Goal: Task Accomplishment & Management: Contribute content

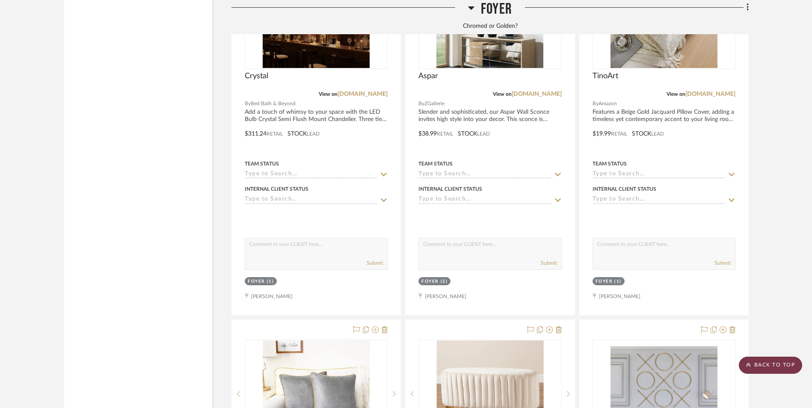
click at [766, 366] on scroll-to-top-button "BACK TO TOP" at bounding box center [770, 365] width 63 height 17
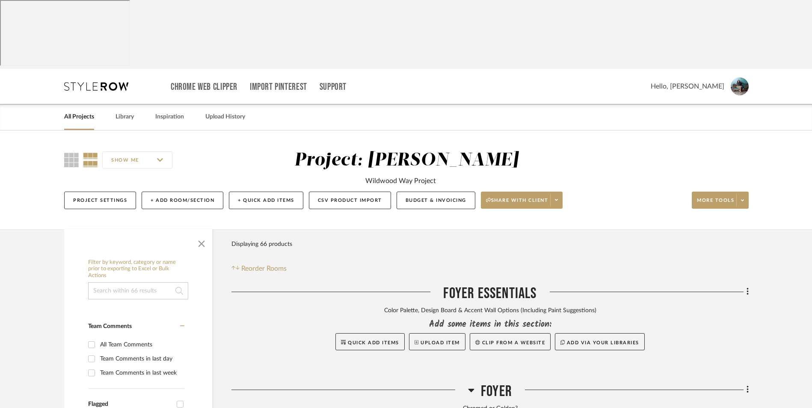
scroll to position [86, 0]
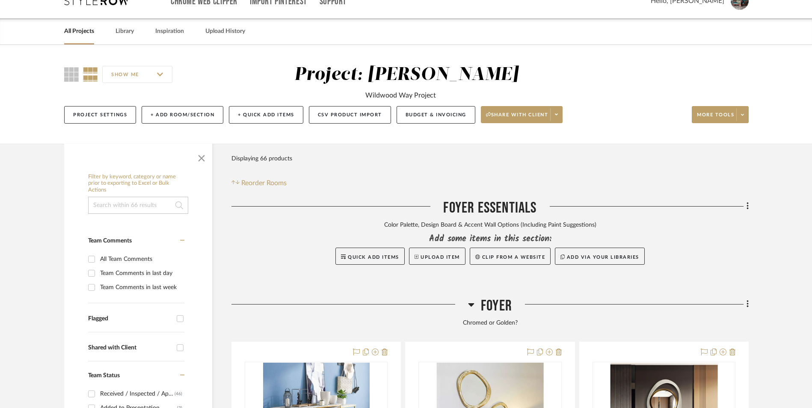
click at [748, 299] on icon at bounding box center [748, 303] width 3 height 9
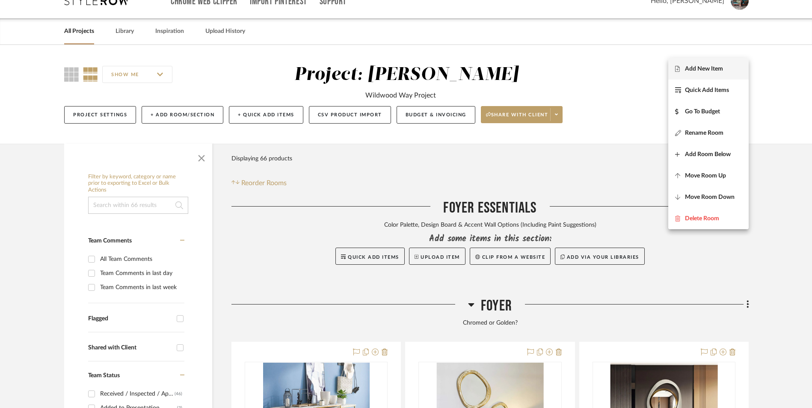
click at [692, 77] on button "Add New Item" at bounding box center [708, 68] width 80 height 21
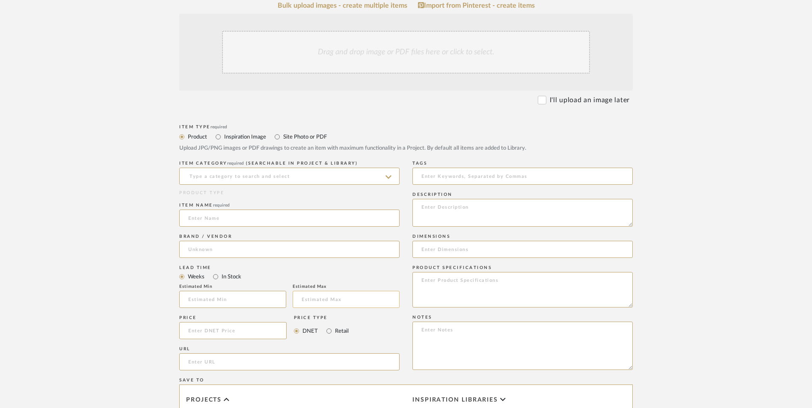
scroll to position [257, 0]
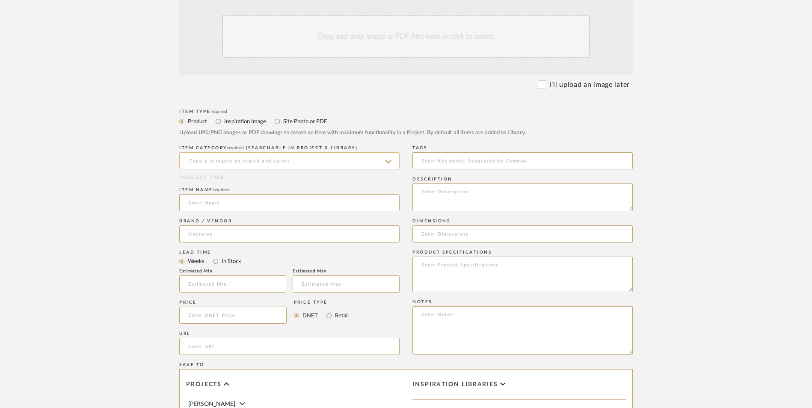
click at [273, 152] on input at bounding box center [289, 160] width 220 height 17
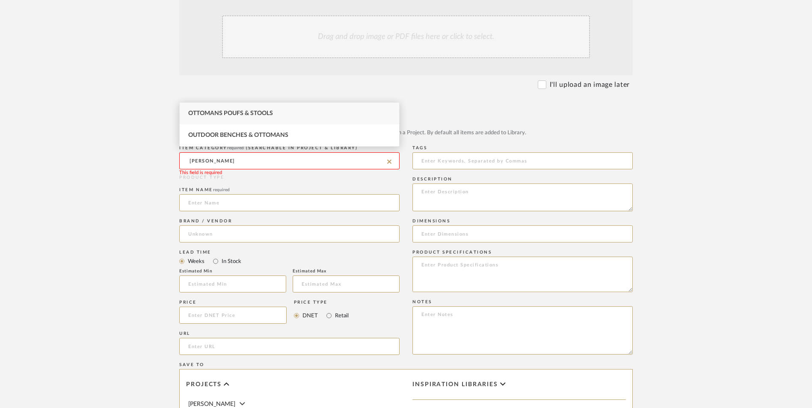
click at [250, 113] on span "Ottomans Poufs & Stools" at bounding box center [230, 113] width 85 height 6
type input "Ottomans Poufs & Stools"
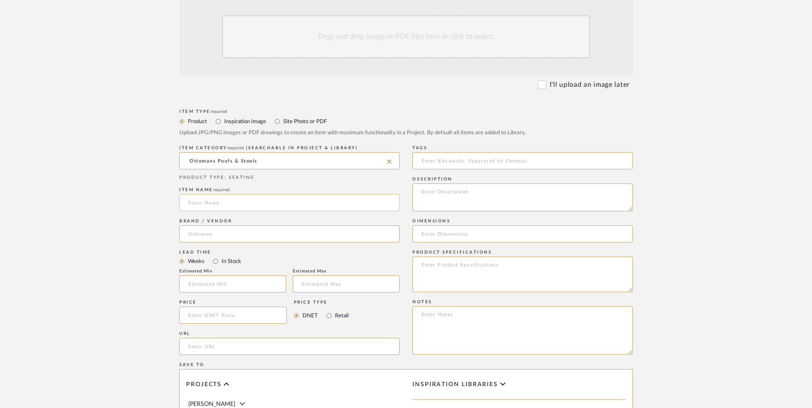
click at [229, 194] on input at bounding box center [289, 202] width 220 height 17
type input "Alina"
click at [213, 225] on input at bounding box center [289, 233] width 220 height 17
click at [224, 187] on span "Home Depot" at bounding box center [214, 187] width 36 height 7
type input "Home Depot"
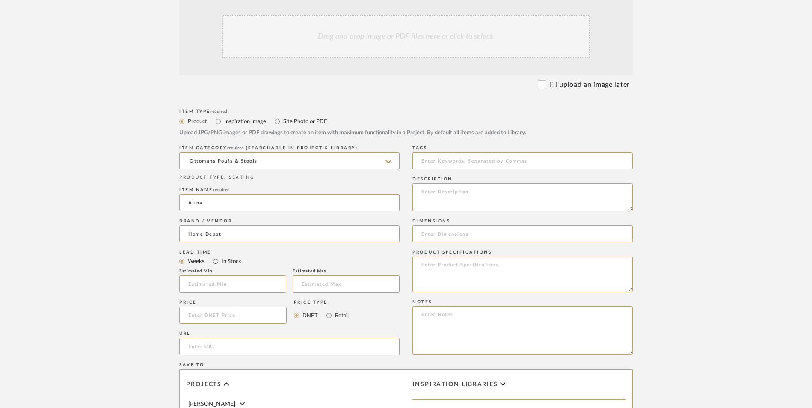
click at [218, 256] on input "In Stock" at bounding box center [215, 261] width 10 height 10
radio input "true"
drag, startPoint x: 332, startPoint y: 247, endPoint x: 266, endPoint y: 258, distance: 67.7
click at [331, 311] on input "Retail" at bounding box center [329, 316] width 10 height 10
radio input "true"
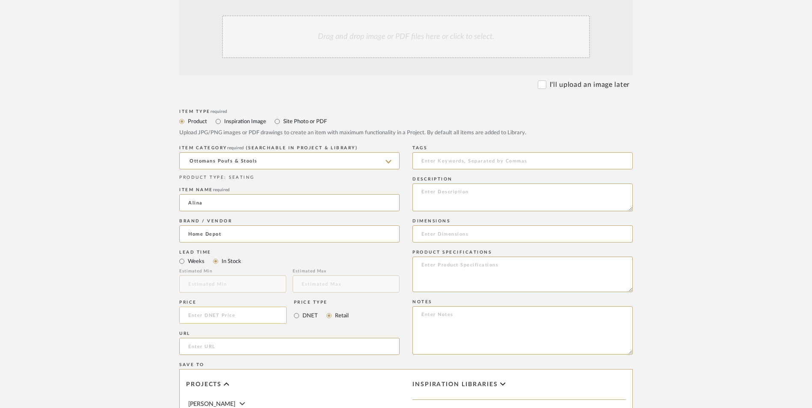
click at [235, 307] on input at bounding box center [232, 315] width 107 height 17
type input "$200.76"
drag, startPoint x: 64, startPoint y: 275, endPoint x: 72, endPoint y: 273, distance: 8.4
click at [72, 273] on upload-items "Create new item in [PERSON_NAME] Upload photos, documents or PDFs, or select be…" at bounding box center [406, 251] width 812 height 754
click at [246, 338] on input "url" at bounding box center [289, 346] width 220 height 17
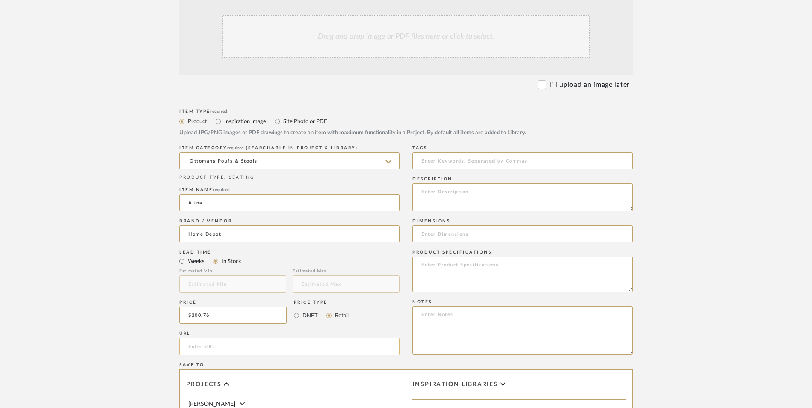
paste input "[URL][DOMAIN_NAME]"
type input "[URL][DOMAIN_NAME]"
click at [74, 229] on upload-items "Create new item in [PERSON_NAME] Upload photos, documents or PDFs, or select be…" at bounding box center [406, 251] width 812 height 754
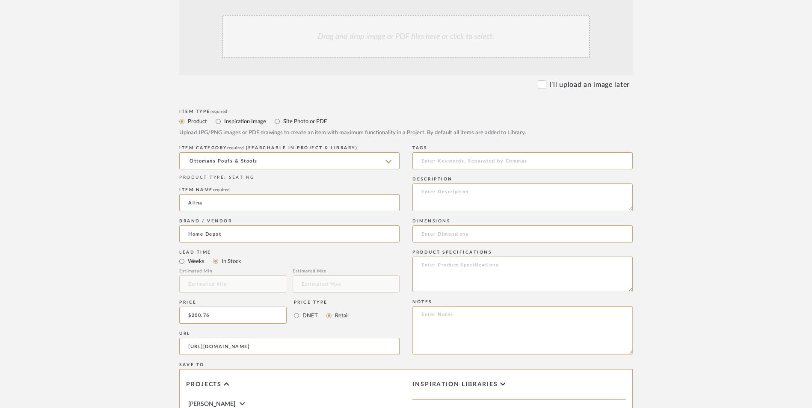
click at [445, 306] on textarea at bounding box center [522, 330] width 220 height 48
paste textarea "Option 1: ETA: SKU: Reviews - Stars Return | Refund Policy:"
click at [445, 306] on textarea "Option 1: ETA: SKU: Reviews - Stars Return | Refund Policy:" at bounding box center [522, 330] width 220 height 48
click at [459, 306] on textarea "Option 3: ETA: SKU: Reviews - Stars Return | Refund Policy:" at bounding box center [522, 330] width 220 height 48
click at [488, 306] on textarea "Option 3: Ottomans ETA: SKU: Reviews - Stars Return | Refund Policy:" at bounding box center [522, 330] width 220 height 48
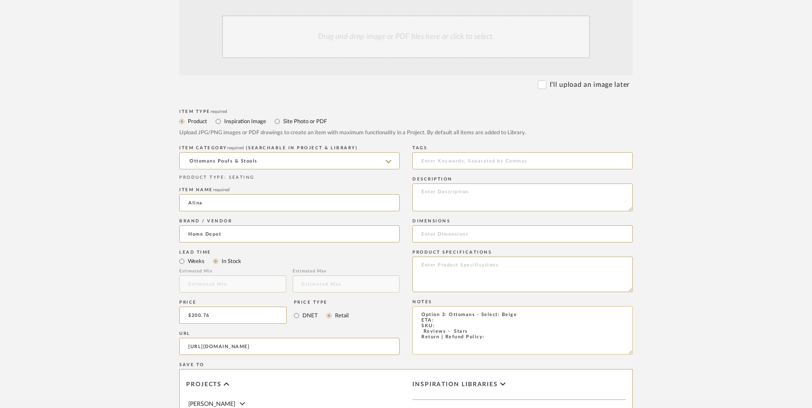
drag, startPoint x: 418, startPoint y: 264, endPoint x: 441, endPoint y: 266, distance: 23.2
click at [418, 306] on textarea "Option 3: Ottomans - Select: Beige ETA: SKU: Reviews - Stars Return | Refund Po…" at bounding box center [522, 330] width 220 height 48
click at [450, 306] on textarea "Option 3: Ottomans - Select: Beige ETA: SKU: 7 Reviews - 4.9 Stars Return | Ref…" at bounding box center [522, 330] width 220 height 48
click at [495, 306] on textarea "Option 3: Ottomans - Select: Beige ETA: [DATE] SKU: 7 Reviews - 4.9 Stars Retur…" at bounding box center [522, 330] width 220 height 48
click at [448, 306] on textarea "Option 3: Ottomans - Select: Beige ETA: [DATE] SKU: 7 Reviews - 4.9 Stars Retur…" at bounding box center [522, 330] width 220 height 48
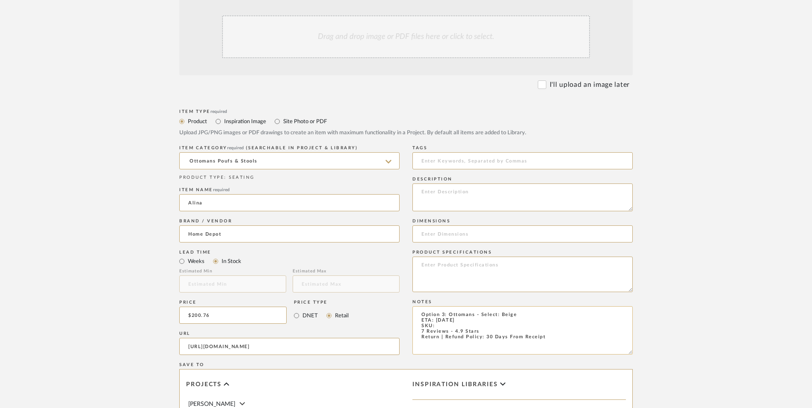
paste textarea "328383275"
type textarea "Option 3: Ottomans - Select: Beige ETA: [DATE] SKU: 328383275 7 Reviews - 4.9 S…"
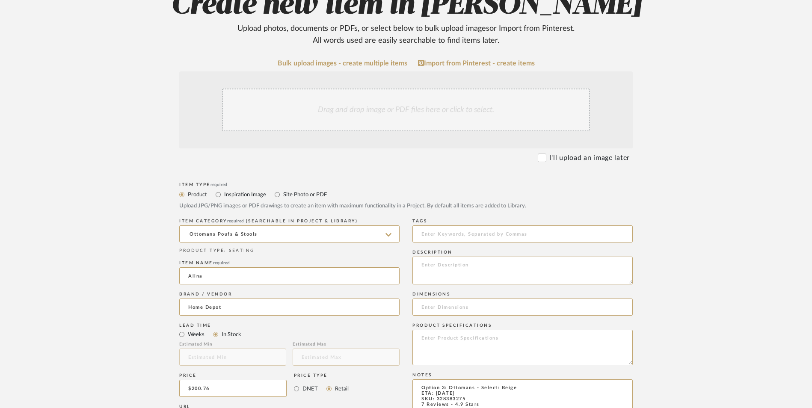
scroll to position [128, 0]
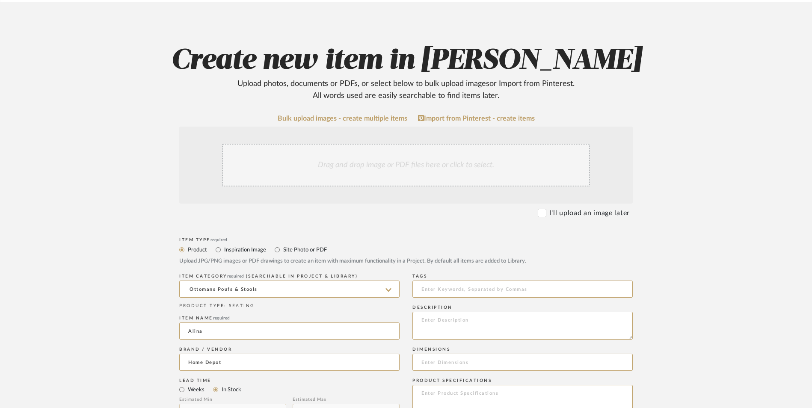
click at [381, 144] on div "Drag and drop image or PDF files here or click to select." at bounding box center [406, 165] width 368 height 43
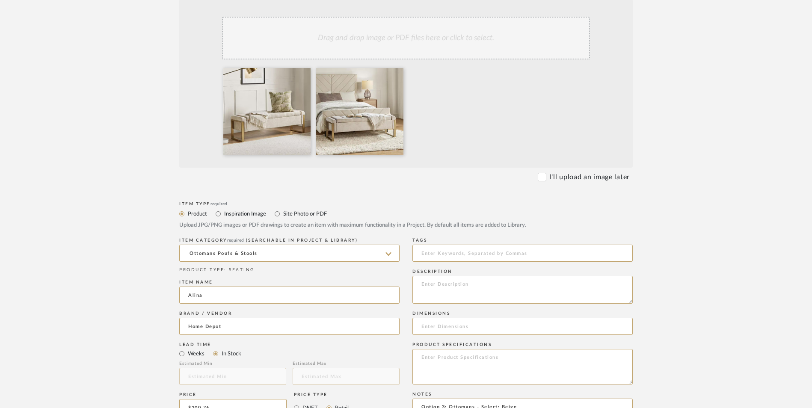
scroll to position [342, 0]
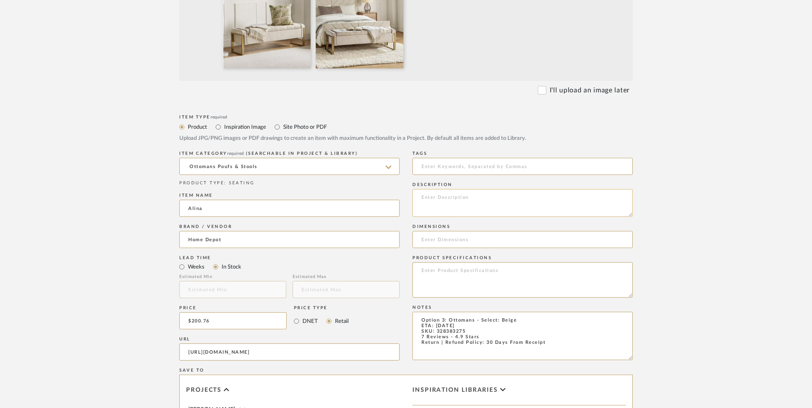
click at [487, 189] on textarea at bounding box center [522, 203] width 220 height 28
paste textarea "Discover the epitome of elegance and utility in the meticulously crafted modern…"
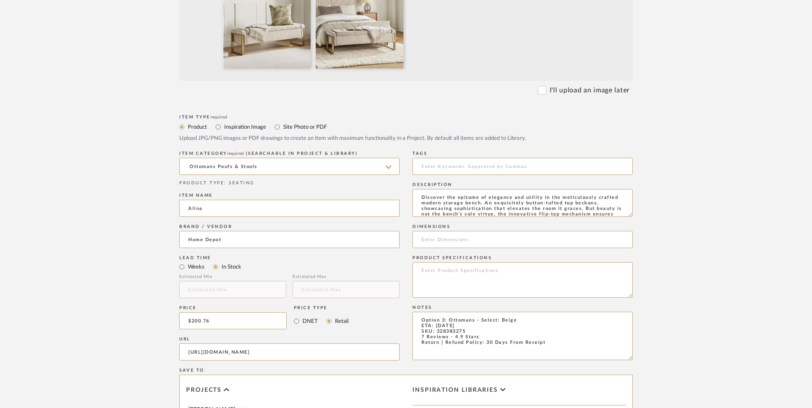
scroll to position [50, 0]
type textarea "Discover the epitome of elegance and utility in the meticulously crafted modern…"
click at [466, 231] on input at bounding box center [522, 239] width 220 height 17
click at [432, 231] on input "17.6" H x" at bounding box center [522, 239] width 220 height 17
click at [467, 231] on input "17.3" H x" at bounding box center [522, 239] width 220 height 17
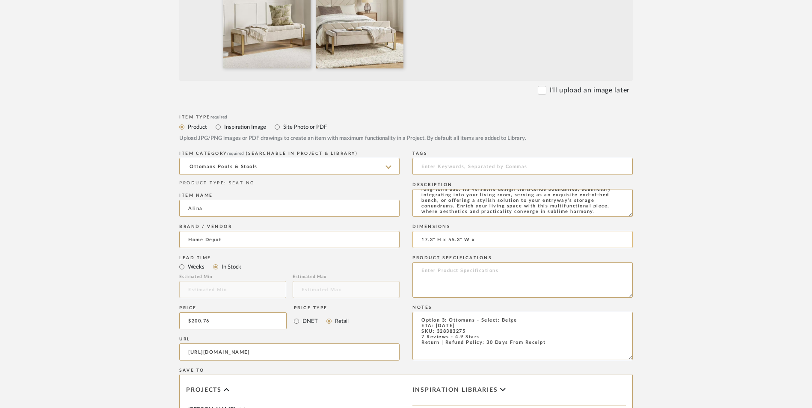
click at [488, 231] on input "17.3" H x 55.3" W x" at bounding box center [522, 239] width 220 height 17
type input "17.3" H x 55.3" W x 16.9" D"
click at [488, 262] on textarea at bounding box center [522, 280] width 220 height 36
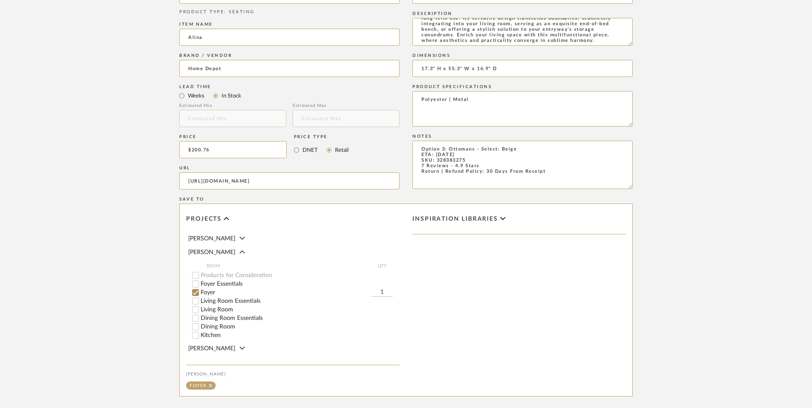
scroll to position [538, 0]
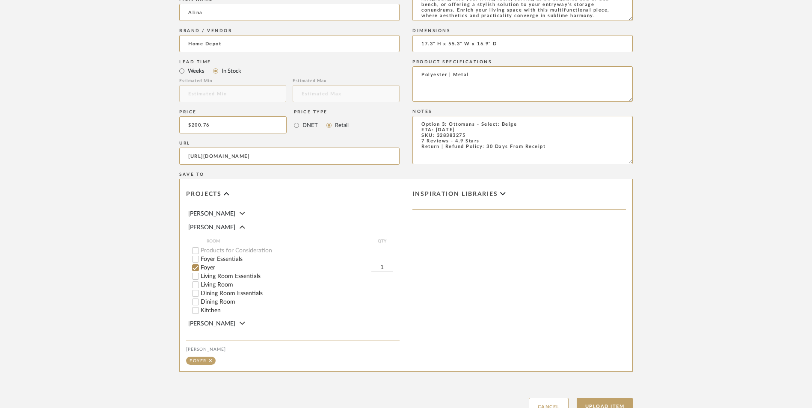
type textarea "Polyester | Metal"
click at [602, 398] on button "Upload Item" at bounding box center [605, 407] width 56 height 18
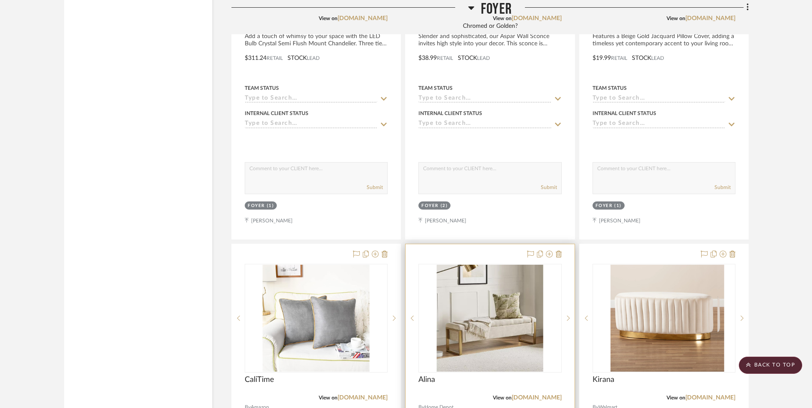
scroll to position [1787, 0]
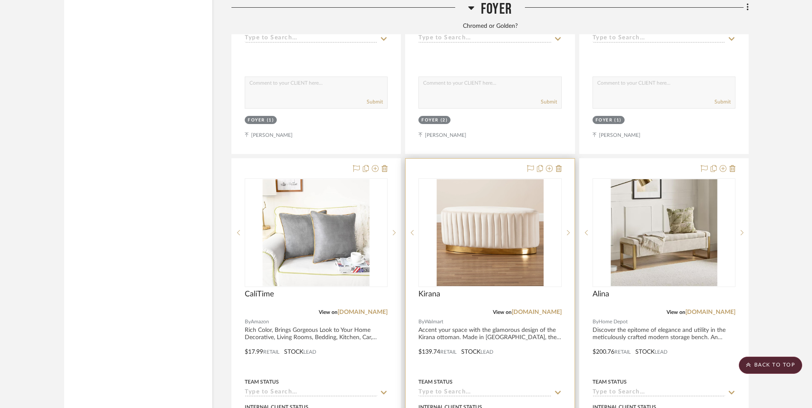
click at [483, 198] on img "0" at bounding box center [489, 232] width 107 height 107
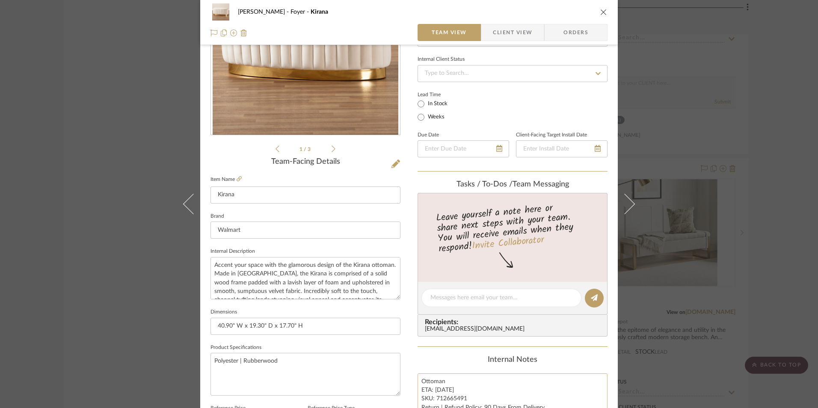
scroll to position [214, 0]
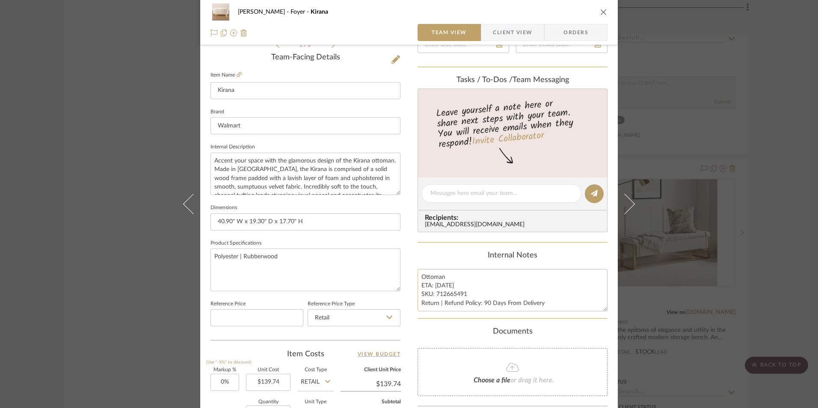
click at [418, 277] on textarea "Ottoman ETA: [DATE] SKU: 712665491 Return | Refund Policy: 90 Days From Delivery" at bounding box center [513, 290] width 190 height 42
click at [470, 279] on textarea "Option 2: Ottoman ETA: [DATE] SKU: 712665491 Return | Refund Policy: 90 Days Fr…" at bounding box center [513, 290] width 190 height 42
type textarea "Option 2: Ottomans ETA: [DATE] SKU: 712665491 Return | Refund Policy: 90 Days F…"
click at [461, 252] on div "Internal Notes" at bounding box center [513, 255] width 190 height 9
click at [602, 9] on icon "close" at bounding box center [603, 12] width 7 height 7
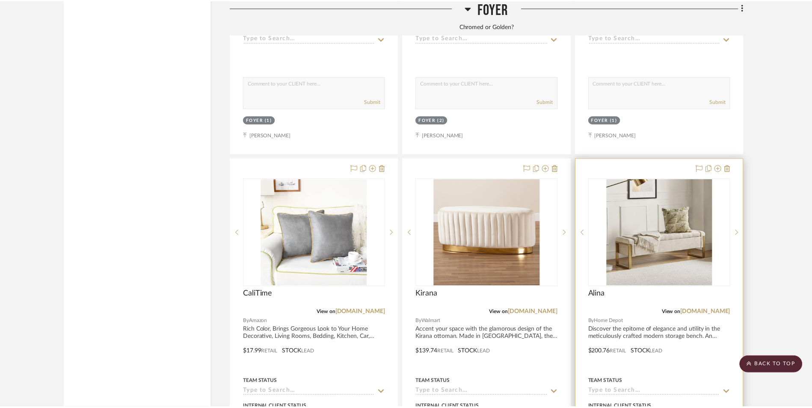
scroll to position [1787, 0]
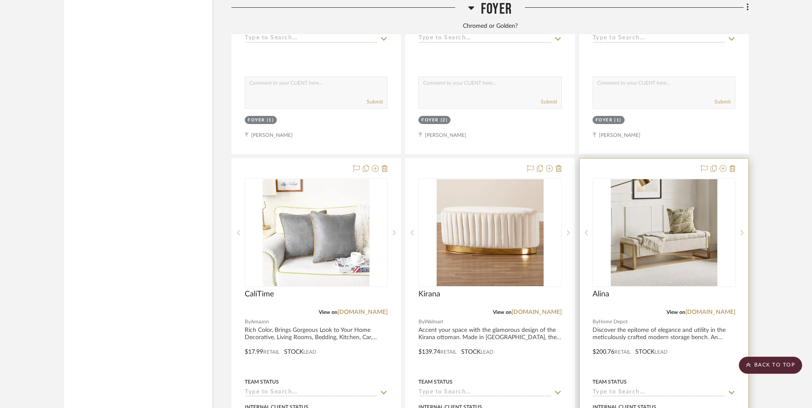
click at [659, 179] on img "0" at bounding box center [664, 232] width 107 height 107
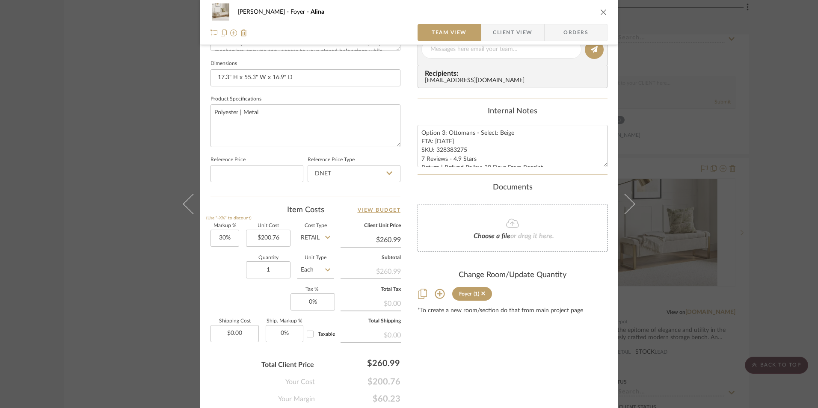
scroll to position [385, 0]
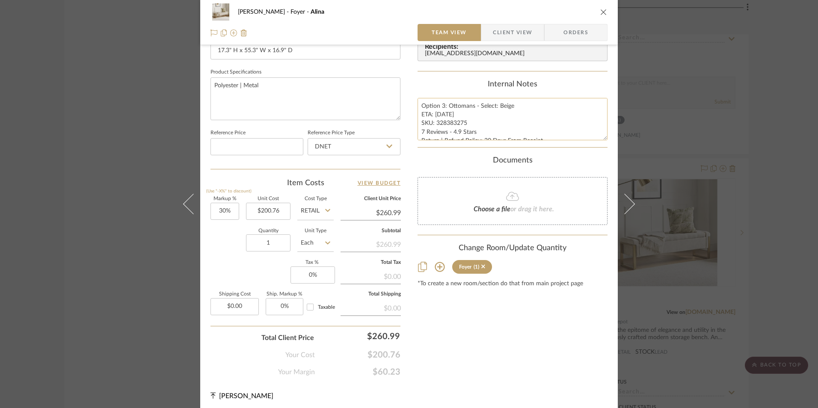
click at [450, 127] on textarea "Option 3: Ottomans - Select: Beige ETA: [DATE] SKU: 328383275 7 Reviews - 4.9 S…" at bounding box center [513, 119] width 190 height 42
drag, startPoint x: 463, startPoint y: 122, endPoint x: 434, endPoint y: 122, distance: 29.5
click at [434, 122] on textarea "Option 3: Ottomans - Select: Beige ETA: [DATE] SKU: 328383275 7 Reviews - 4.9 S…" at bounding box center [513, 119] width 190 height 42
click at [347, 149] on input "DNET" at bounding box center [354, 146] width 93 height 17
click at [338, 195] on div "Retail" at bounding box center [358, 190] width 106 height 22
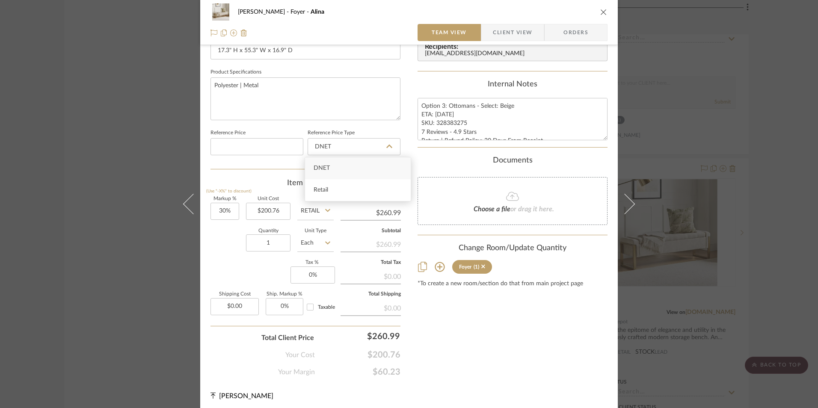
type input "Retail"
click at [225, 213] on input "30%" at bounding box center [224, 211] width 29 height 17
type input "30"
click at [225, 283] on div "Markup % (Use "-X%" to discount) Unit Cost $200.76 Cost Type Retail Client Unit…" at bounding box center [305, 259] width 190 height 125
type input "0%"
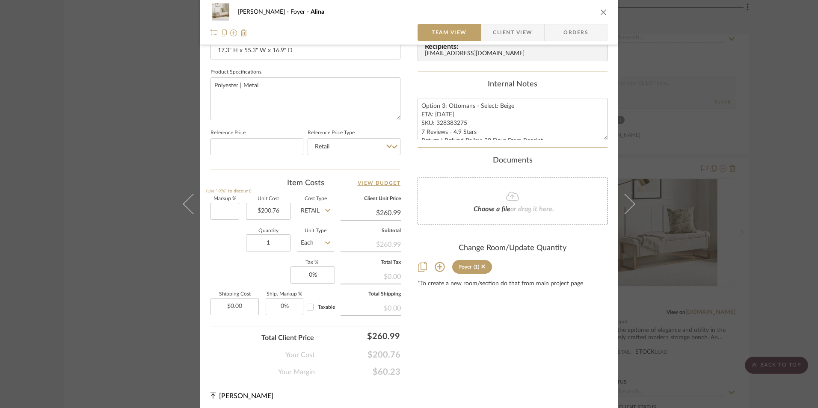
type input "$200.76"
click at [323, 289] on sr-form-field "Tax % 0%" at bounding box center [311, 276] width 43 height 30
click at [318, 276] on input "0%" at bounding box center [312, 275] width 44 height 17
type input "8.25%"
click at [527, 390] on div "[PERSON_NAME] Foyer [PERSON_NAME] Team View Client View Orders 1 / 2 Team-Facin…" at bounding box center [409, 16] width 418 height 790
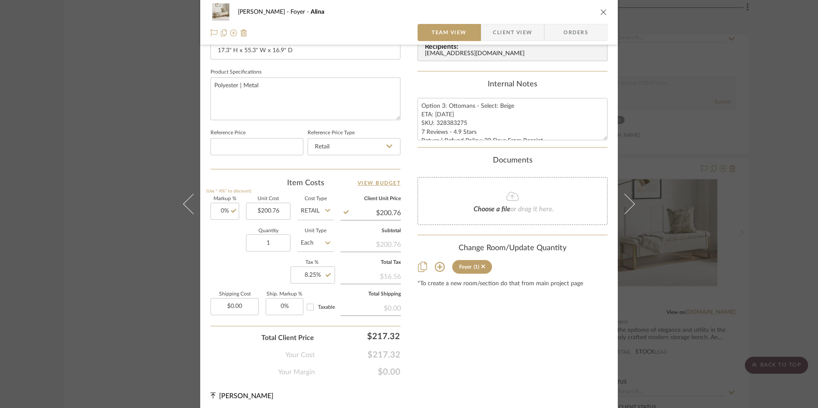
click at [569, 31] on span "Orders" at bounding box center [576, 32] width 44 height 17
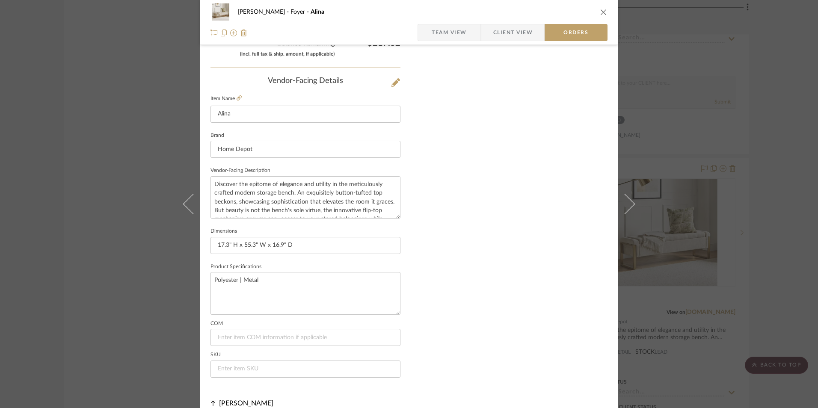
scroll to position [502, 0]
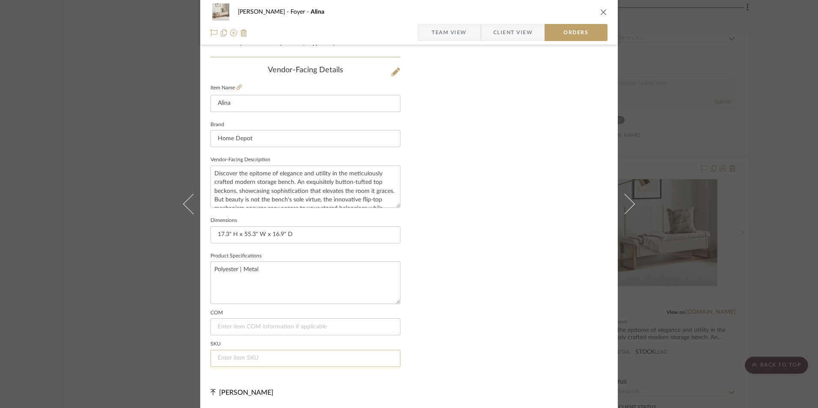
click at [276, 358] on input at bounding box center [305, 358] width 190 height 17
paste input "328383275"
type input "328383275"
click at [600, 11] on icon "close" at bounding box center [603, 12] width 7 height 7
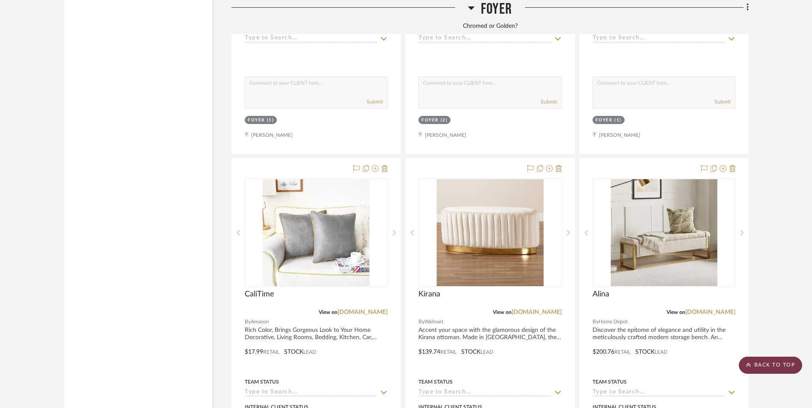
click at [775, 362] on scroll-to-top-button "BACK TO TOP" at bounding box center [770, 365] width 63 height 17
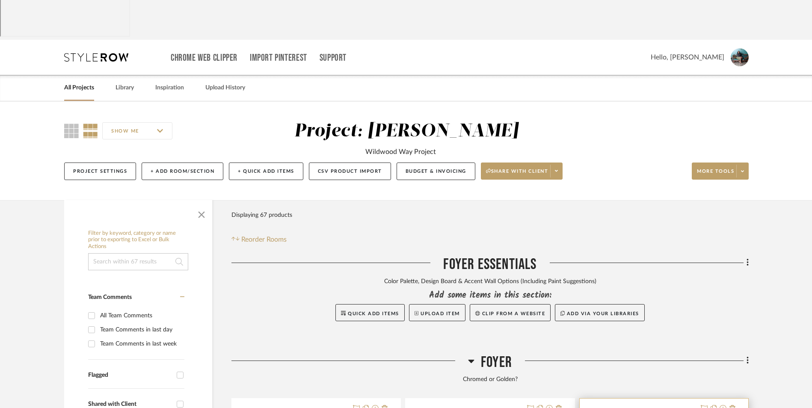
scroll to position [86, 0]
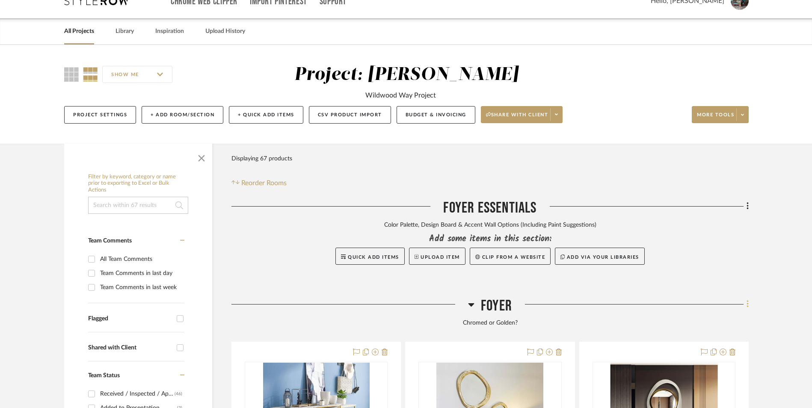
click at [748, 299] on icon at bounding box center [748, 303] width 3 height 9
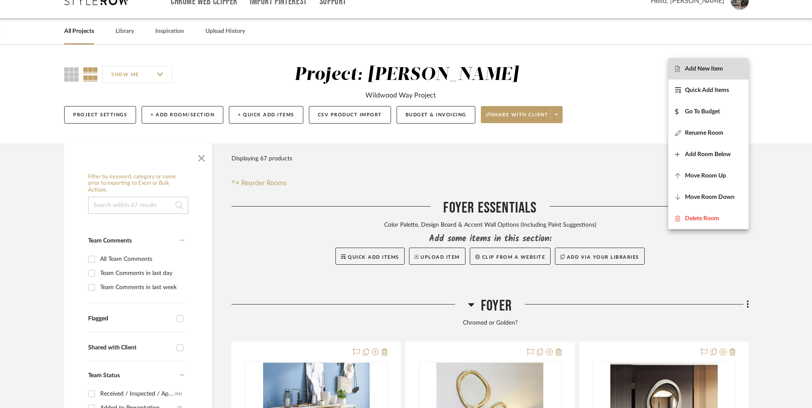
click at [710, 69] on span "Add New Item" at bounding box center [704, 68] width 38 height 7
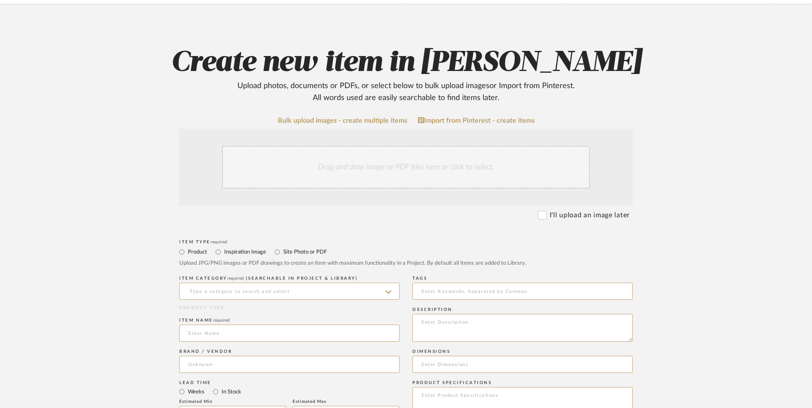
scroll to position [171, 0]
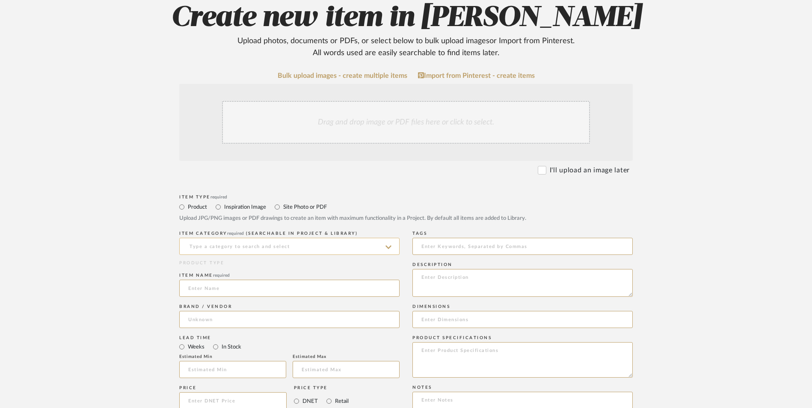
click at [265, 238] on input at bounding box center [289, 246] width 220 height 17
click at [261, 198] on span "Ottomans Poufs & Stools" at bounding box center [230, 199] width 85 height 6
type input "Ottomans Poufs & Stools"
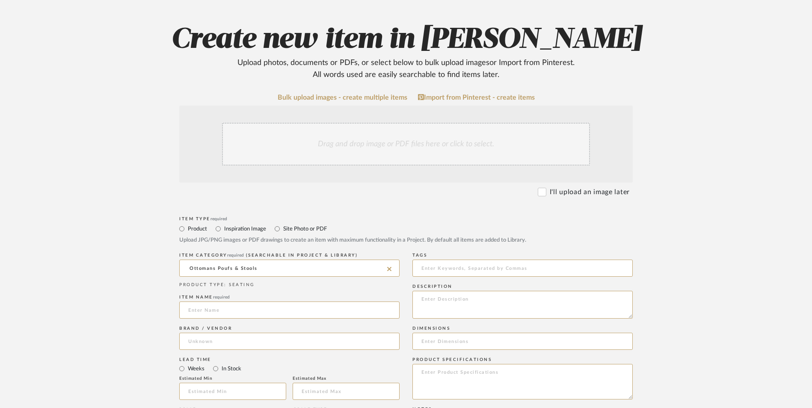
scroll to position [214, 0]
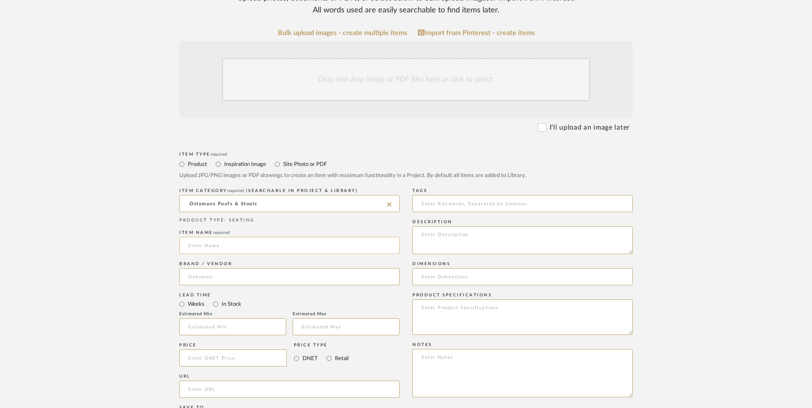
click at [209, 237] on input at bounding box center [289, 245] width 220 height 17
type input "[PERSON_NAME]"
click at [225, 268] on input at bounding box center [289, 276] width 220 height 17
click at [231, 226] on mat-option "Bed Bath & Beyond" at bounding box center [289, 230] width 219 height 22
type input "Bed Bath & Beyond"
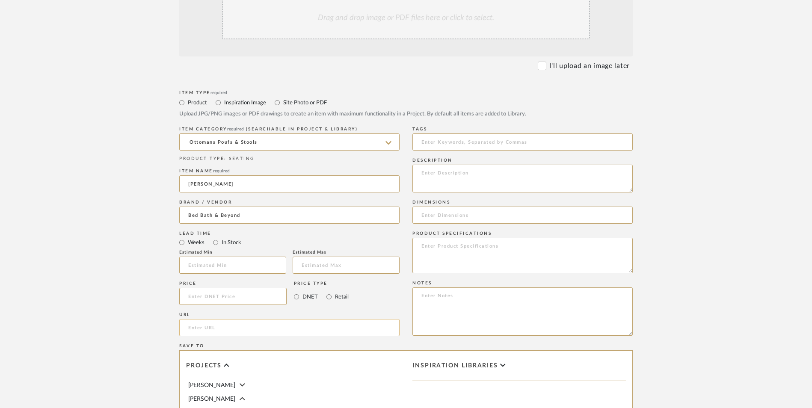
scroll to position [342, 0]
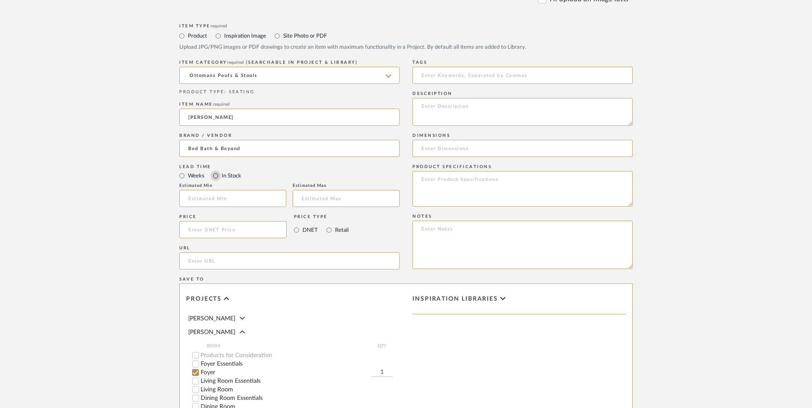
click at [217, 171] on input "In Stock" at bounding box center [215, 176] width 10 height 10
radio input "true"
click at [329, 225] on input "Retail" at bounding box center [329, 230] width 10 height 10
radio input "true"
click at [479, 221] on textarea at bounding box center [522, 245] width 220 height 48
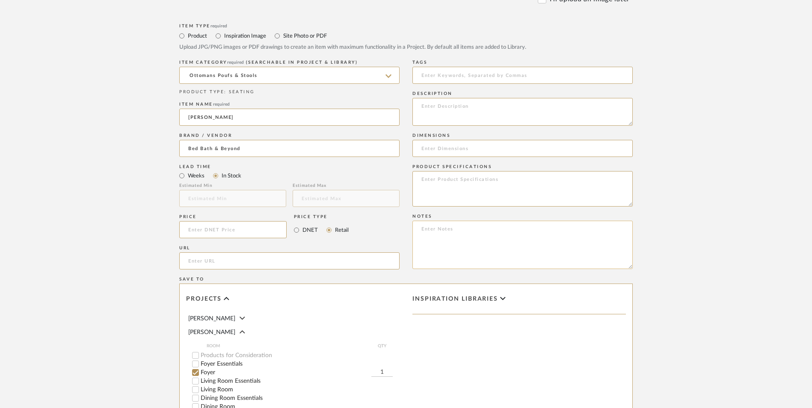
paste textarea "Option 1: ETA: SKU: Reviews - Stars Return | Refund Policy:"
click at [457, 221] on textarea "Option 1: ETA: SKU: Reviews - Stars Return | Refund Policy:" at bounding box center [522, 245] width 220 height 48
click at [463, 221] on textarea "Option 1: ETA: SKU: Reviews - Stars Return | Refund Policy:" at bounding box center [522, 245] width 220 height 48
click at [493, 221] on textarea "Option 1: Ottomans ETA: SKU: Reviews - Stars Return | Refund Policy:" at bounding box center [522, 245] width 220 height 48
click at [484, 221] on textarea "Option 1: Ottomans ETA: SKU: Reviews - Stars Return | Refund Policy: 30 Days Fr…" at bounding box center [522, 245] width 220 height 48
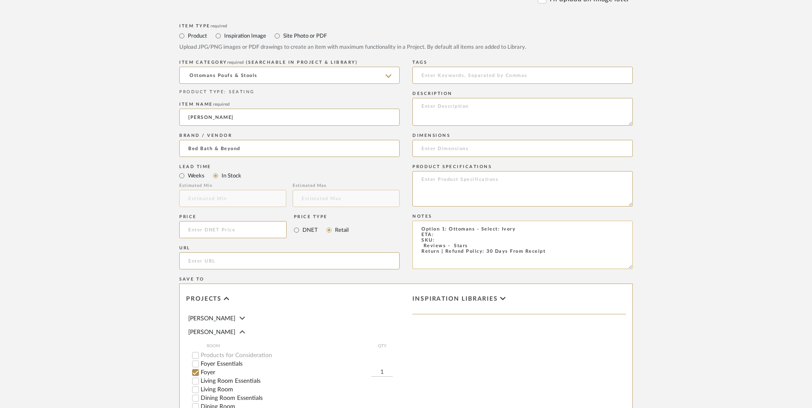
click at [439, 221] on textarea "Option 1: Ottomans - Select: Ivory ETA: SKU: Reviews - Stars Return | Refund Po…" at bounding box center [522, 245] width 220 height 48
drag, startPoint x: 472, startPoint y: 179, endPoint x: 399, endPoint y: 179, distance: 72.7
click at [399, 179] on div "Item Type required Product Inspiration Image Site Photo or PDF Upload JPG/PNG i…" at bounding box center [405, 271] width 453 height 500
type textarea "Option 1: Ottomans - Select: Ivory ETA: [DATE] SKU: Return | Refund Policy: 30 …"
click at [249, 221] on input at bounding box center [232, 229] width 107 height 17
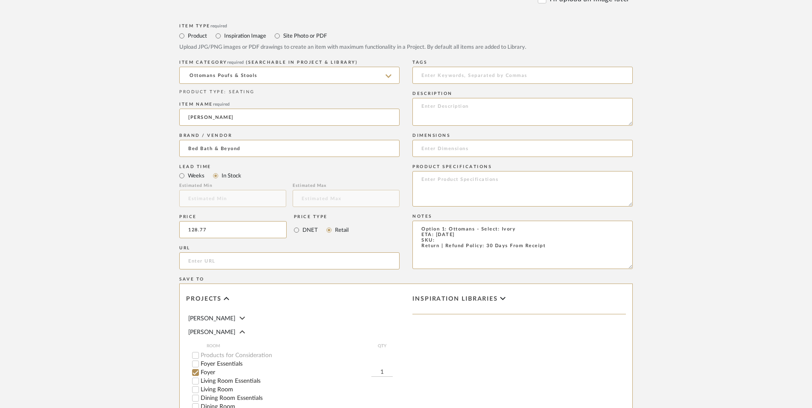
type input "$128.77"
drag, startPoint x: 170, startPoint y: 196, endPoint x: 239, endPoint y: 192, distance: 69.0
click at [170, 196] on form "Bulk upload images - create multiple items Import from Pinterest - create items…" at bounding box center [405, 211] width 545 height 620
click at [239, 252] on input "url" at bounding box center [289, 260] width 220 height 17
paste input "[URL][DOMAIN_NAME]"
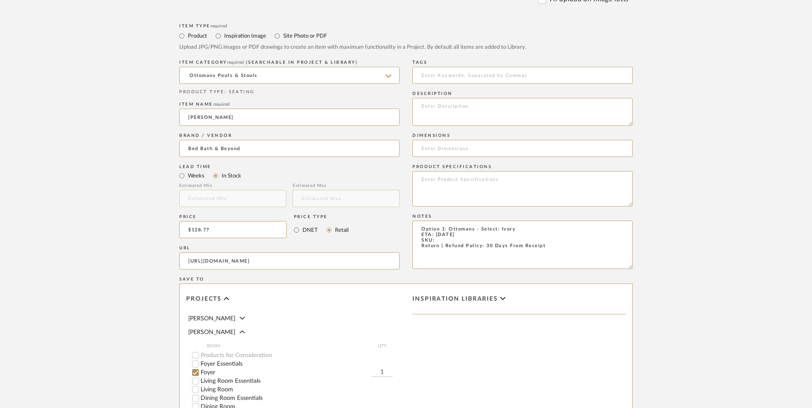
scroll to position [0, 339]
type input "[URL][DOMAIN_NAME]"
drag, startPoint x: 89, startPoint y: 212, endPoint x: 247, endPoint y: 207, distance: 158.4
click at [89, 212] on upload-items "Create new item in [PERSON_NAME] Upload photos, documents or PDFs, or select be…" at bounding box center [406, 165] width 812 height 754
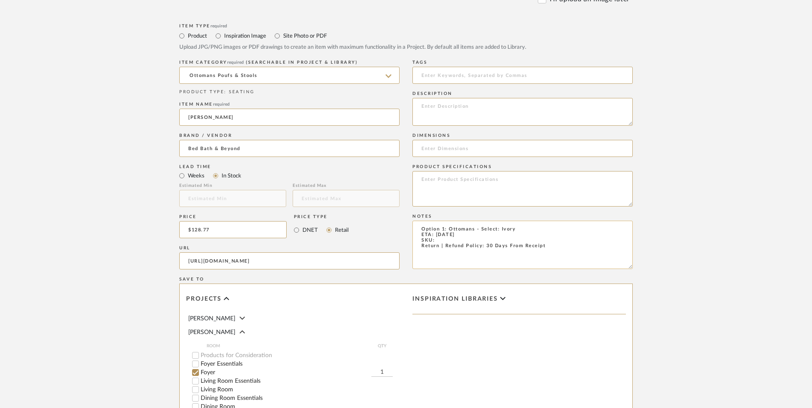
click at [449, 221] on textarea "Option 1: Ottomans - Select: Ivory ETA: [DATE] SKU: Return | Refund Policy: 30 …" at bounding box center [522, 245] width 220 height 48
click at [451, 221] on textarea "Option 1: Ottomans - Select: Ivory ETA: [DATE] SKU: Return | Refund Policy: 30 …" at bounding box center [522, 245] width 220 height 48
paste textarea "45745790"
type textarea "Option 1: Ottomans - Select: Ivory ETA: [DATE] SKU: 45745790 Return | Refund Po…"
click at [465, 98] on textarea at bounding box center [522, 112] width 220 height 28
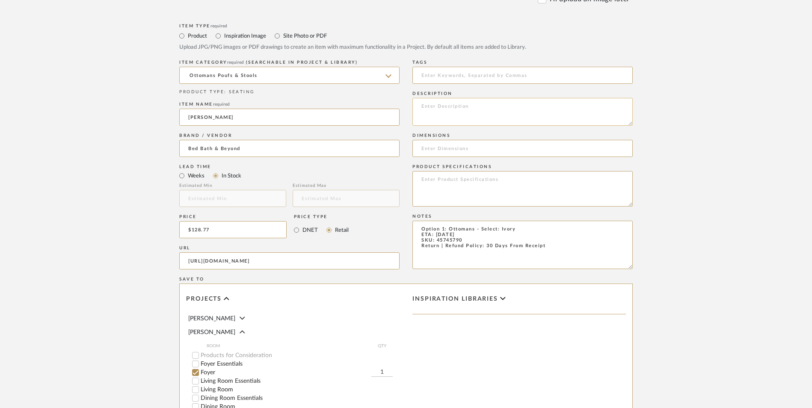
paste textarea "Add a touch of modern elegance to your space with this beautifully designed ben…"
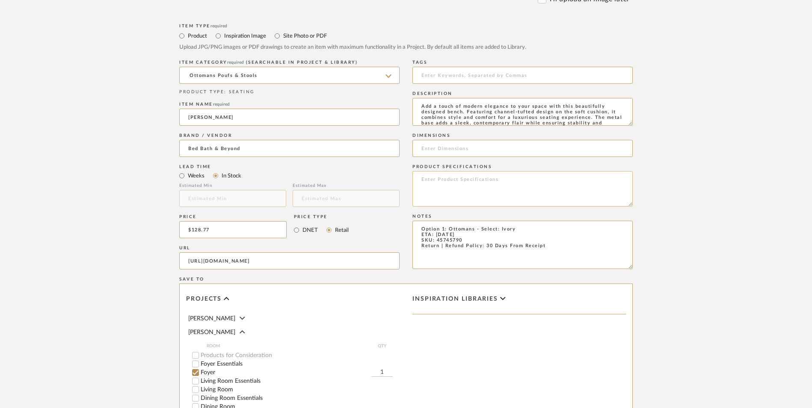
scroll to position [34, 0]
type textarea "Add a touch of modern elegance to your space with this beautifully designed ben…"
click at [462, 171] on textarea at bounding box center [522, 189] width 220 height 36
click at [436, 140] on input at bounding box center [522, 148] width 220 height 17
type textarea "Polyester | Wood"
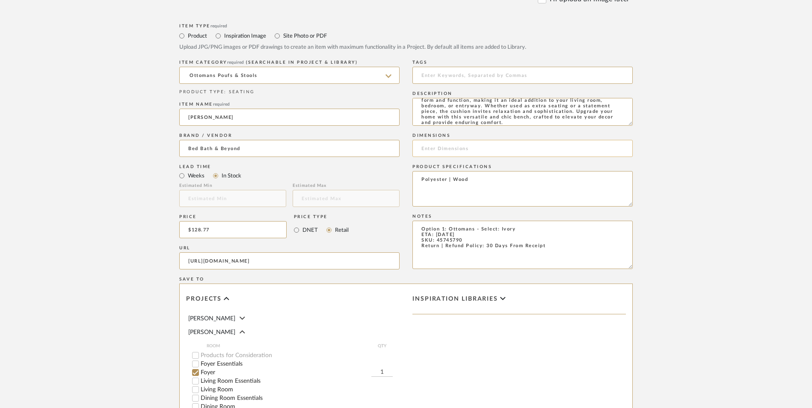
paste input "46 in. W X 16.25 in. D X 16 in. H"
click at [440, 140] on input "46 in. W X 16.25 in. D X 16 in. H" at bounding box center [522, 148] width 220 height 17
drag, startPoint x: 471, startPoint y: 80, endPoint x: 459, endPoint y: 79, distance: 12.0
click at [459, 140] on input "46" W X 16.25 in. D X 16 in. H" at bounding box center [522, 148] width 220 height 17
drag, startPoint x: 494, startPoint y: 80, endPoint x: 490, endPoint y: 82, distance: 4.6
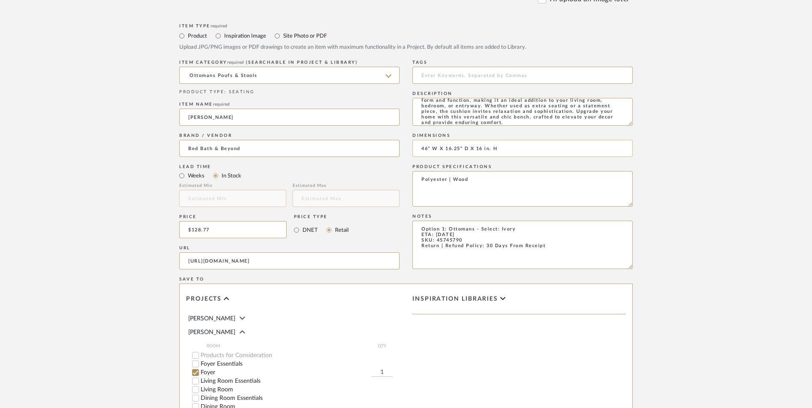
click at [481, 140] on input "46" W X 16.25" D X 16 in. H" at bounding box center [522, 148] width 220 height 17
type input "46" W X 16.25" D X 16" H"
drag, startPoint x: 496, startPoint y: 120, endPoint x: 464, endPoint y: 168, distance: 57.6
click at [496, 171] on textarea "Polyester | Wood" at bounding box center [522, 189] width 220 height 36
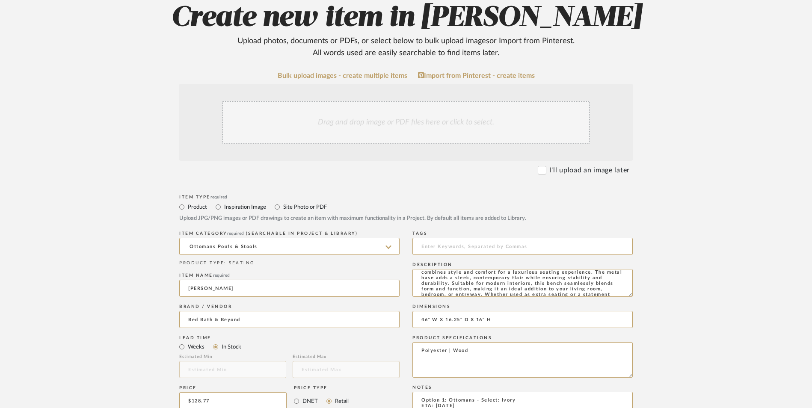
scroll to position [0, 0]
click at [391, 101] on div "Drag and drop image or PDF files here or click to select." at bounding box center [406, 122] width 368 height 43
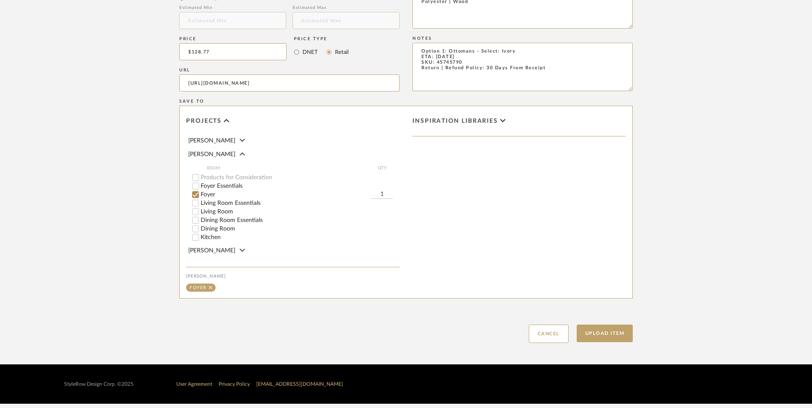
scroll to position [642, 0]
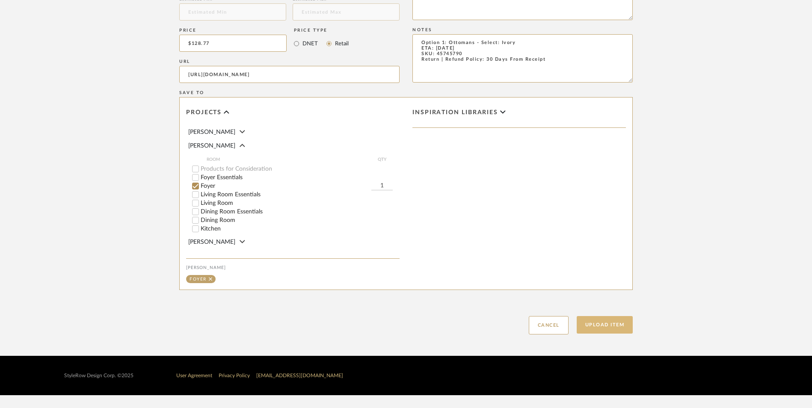
click at [603, 316] on button "Upload Item" at bounding box center [605, 325] width 56 height 18
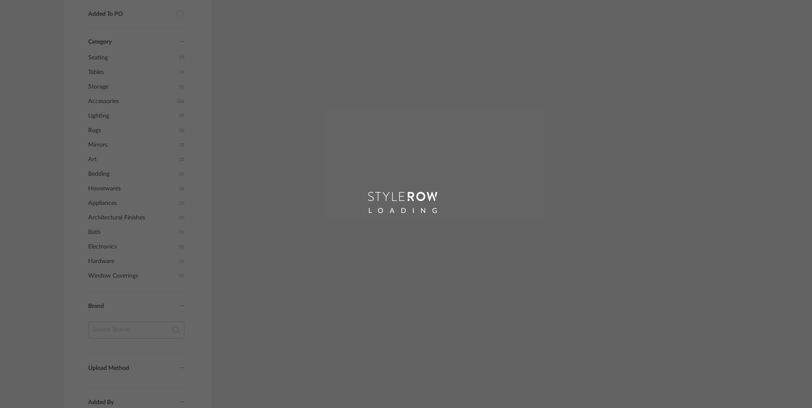
scroll to position [467, 0]
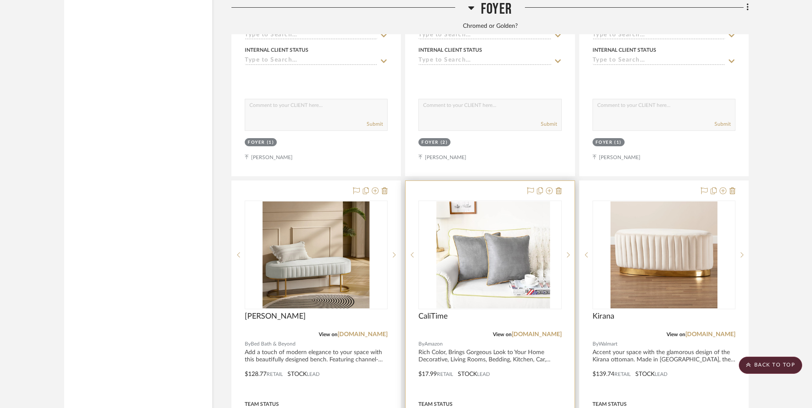
scroll to position [1826, 0]
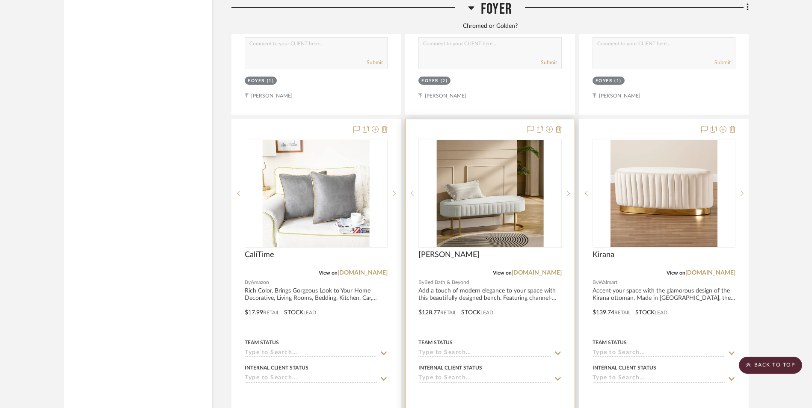
click at [483, 145] on img "0" at bounding box center [489, 193] width 107 height 107
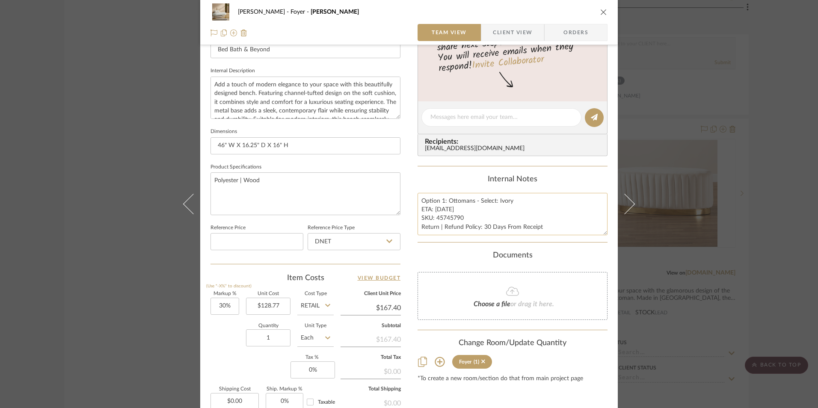
scroll to position [299, 0]
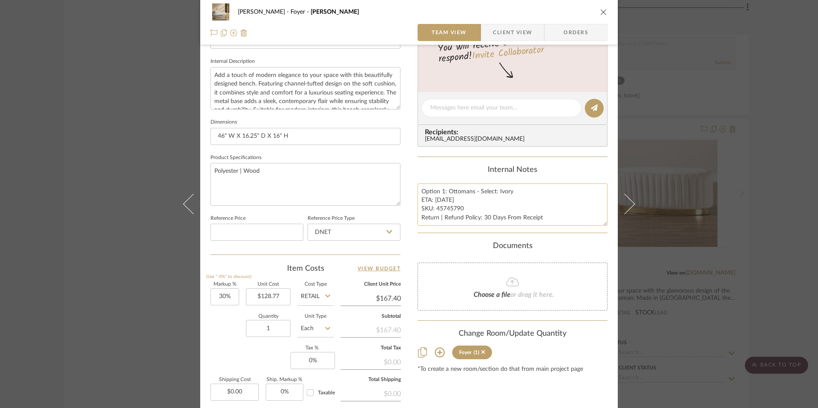
click at [462, 208] on textarea "Option 1: Ottomans - Select: Ivory ETA: [DATE] SKU: 45745790 Return | Refund Po…" at bounding box center [513, 205] width 190 height 42
drag, startPoint x: 459, startPoint y: 208, endPoint x: 433, endPoint y: 210, distance: 26.6
click at [433, 210] on textarea "Option 1: Ottomans - Select: Ivory ETA: [DATE] SKU: 45745790 Return | Refund Po…" at bounding box center [513, 205] width 190 height 42
paste textarea "6 in. W X 16.25 in. D X 16 in. H"
type textarea "Option 1: Ottomans - Select: Ivory ETA: [DATE] SKU: 46 in. W X 16.25 in. D X 16…"
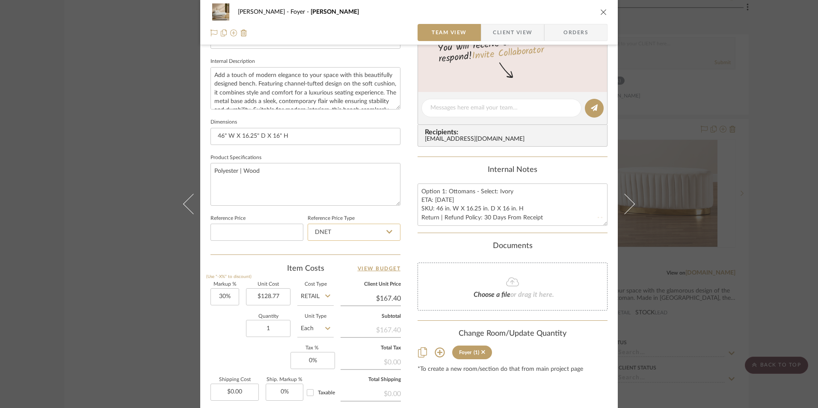
click at [360, 235] on input "DNET" at bounding box center [354, 232] width 93 height 17
click at [350, 272] on div "Retail" at bounding box center [358, 276] width 106 height 22
type input "Retail"
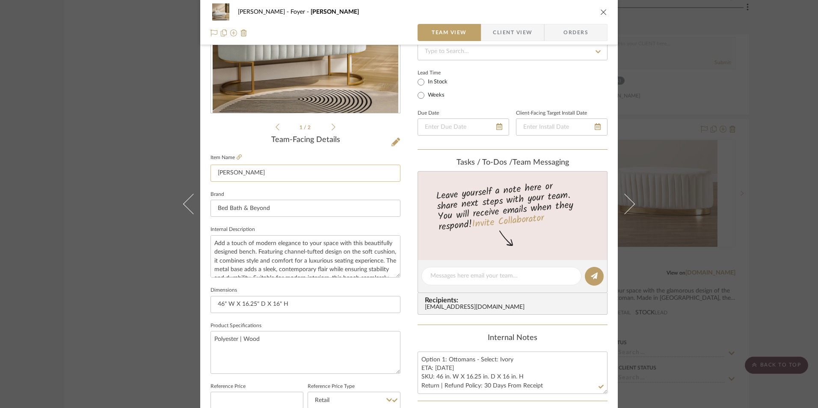
scroll to position [128, 0]
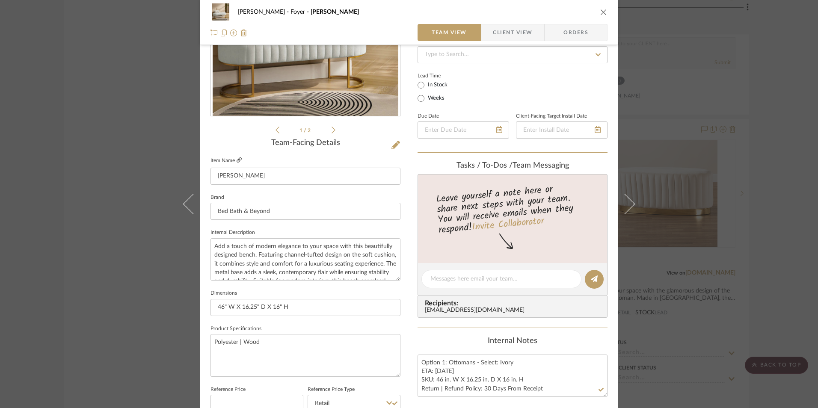
click at [237, 160] on icon at bounding box center [239, 159] width 5 height 5
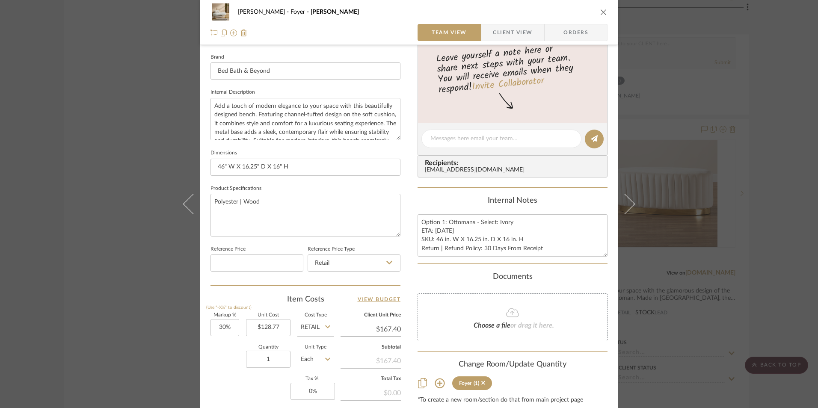
scroll to position [299, 0]
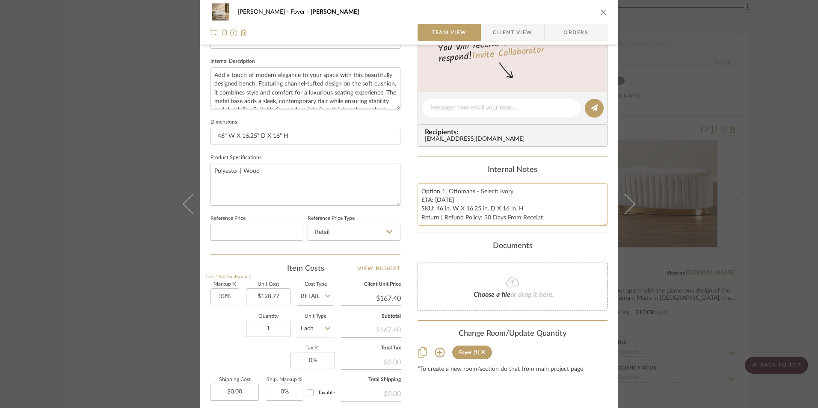
drag, startPoint x: 518, startPoint y: 209, endPoint x: 434, endPoint y: 207, distance: 84.3
click at [434, 207] on textarea "Option 1: Ottomans - Select: Ivory ETA: [DATE] SKU: 46 in. W X 16.25 in. D X 16…" at bounding box center [513, 205] width 190 height 42
paste textarea "5745790"
type textarea "Option 1: Ottomans - Select: Ivory ETA: [DATE] SKU: 45745790 Return | Refund Po…"
click at [441, 175] on div "Internal Notes Option 1: Ottomans - Select: Ivory ETA: [DATE] SKU: 45745790 Ret…" at bounding box center [513, 196] width 190 height 60
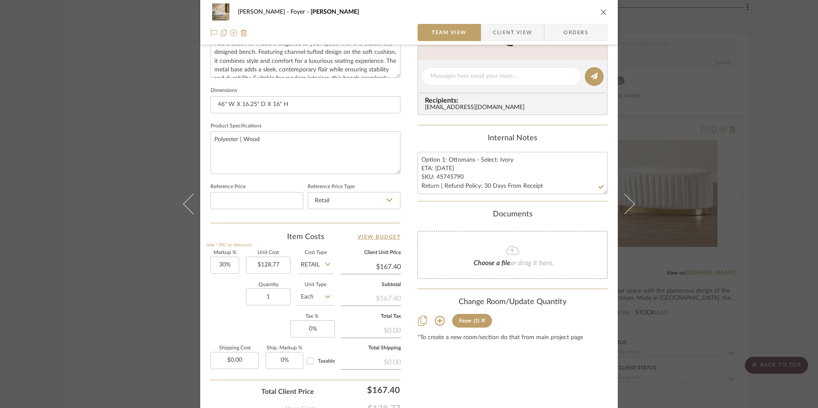
scroll to position [385, 0]
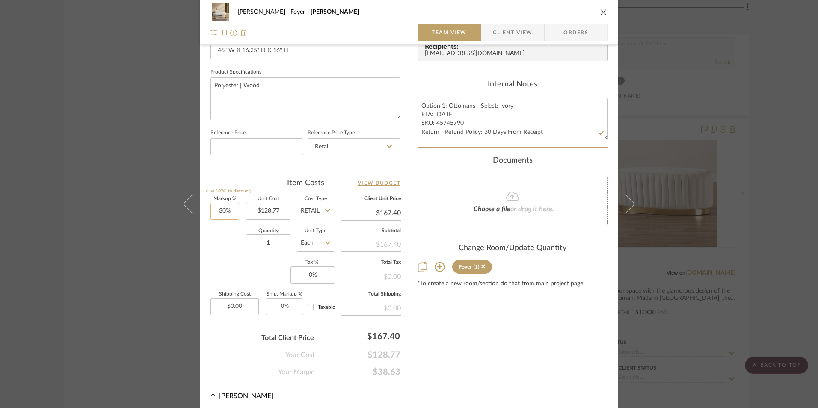
type input "30"
click at [225, 211] on input "30" at bounding box center [224, 211] width 29 height 17
click at [228, 272] on div "Markup % (Use "-X%" to discount) Unit Cost $128.77 Cost Type Retail Client Unit…" at bounding box center [305, 259] width 190 height 125
type input "0%"
type input "$128.77"
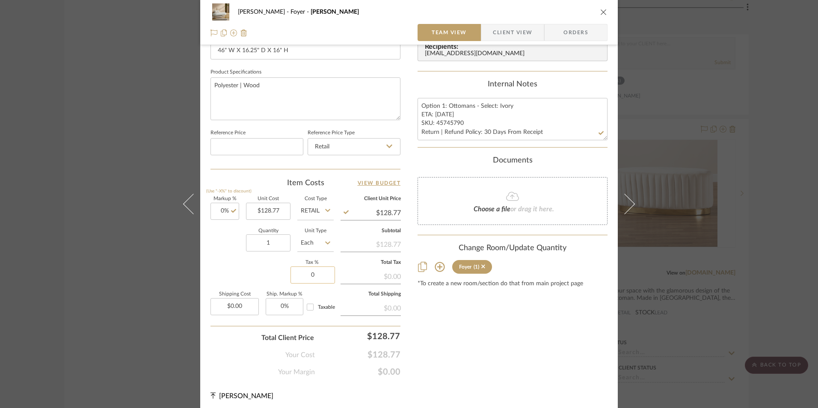
click at [308, 277] on input "0" at bounding box center [312, 275] width 44 height 17
type input "8.25%"
click at [521, 370] on div "Content here copies to Client View - confirm visibility there. Show in Client D…" at bounding box center [513, 25] width 190 height 704
click at [572, 30] on span "Orders" at bounding box center [576, 32] width 44 height 17
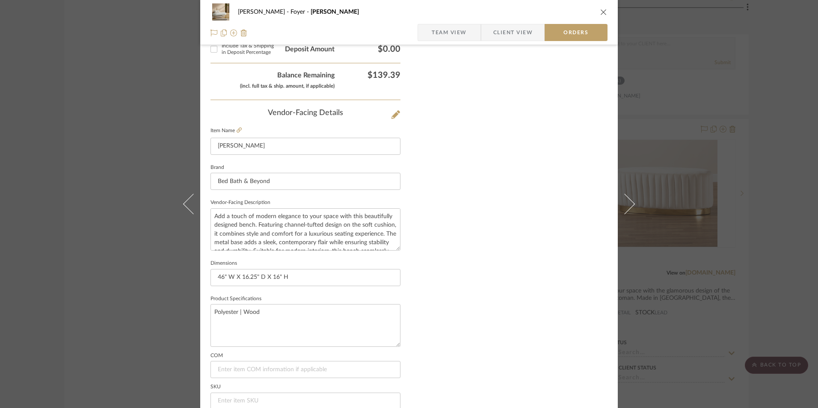
scroll to position [502, 0]
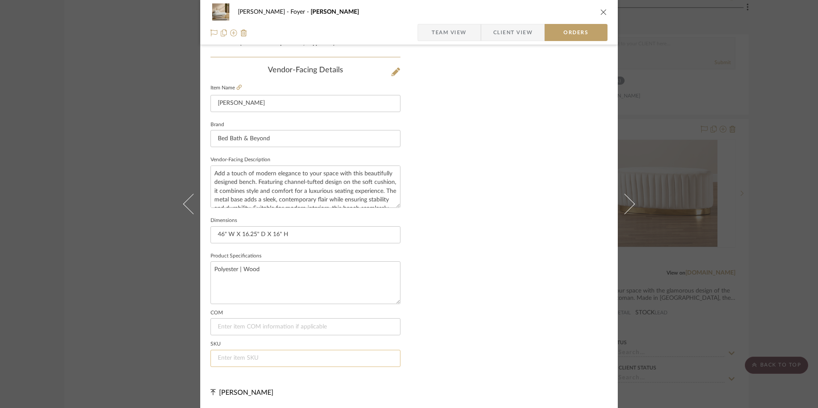
click at [257, 362] on input at bounding box center [305, 358] width 190 height 17
paste input "45745790"
type input "45745790"
drag, startPoint x: 444, startPoint y: 30, endPoint x: 654, endPoint y: 19, distance: 210.0
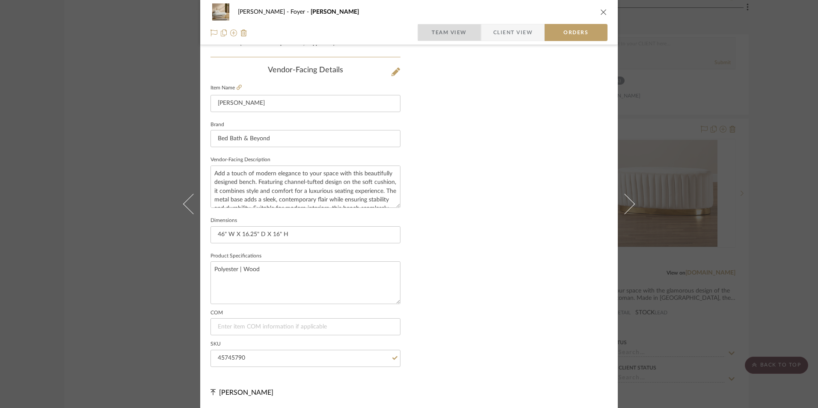
click at [445, 30] on span "Team View" at bounding box center [449, 32] width 35 height 17
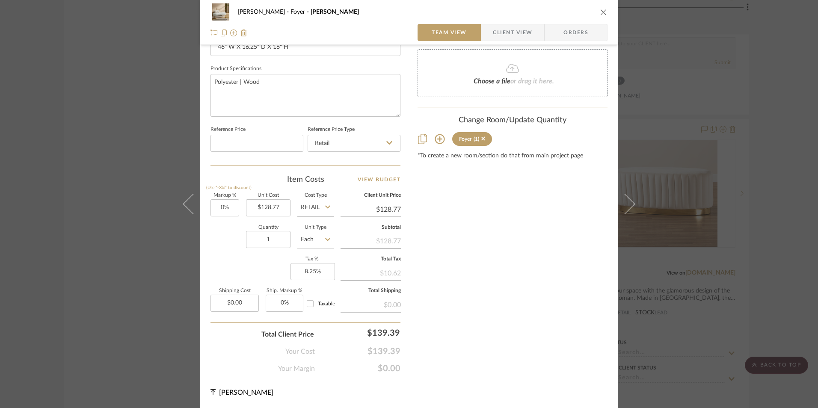
scroll to position [388, 0]
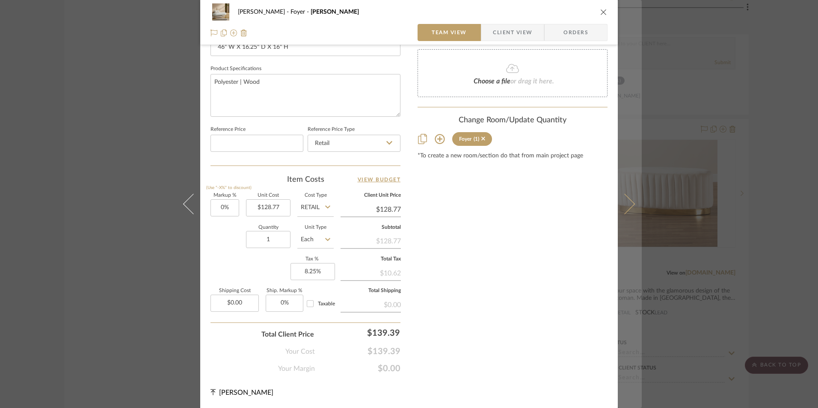
click at [600, 12] on icon "close" at bounding box center [603, 12] width 7 height 7
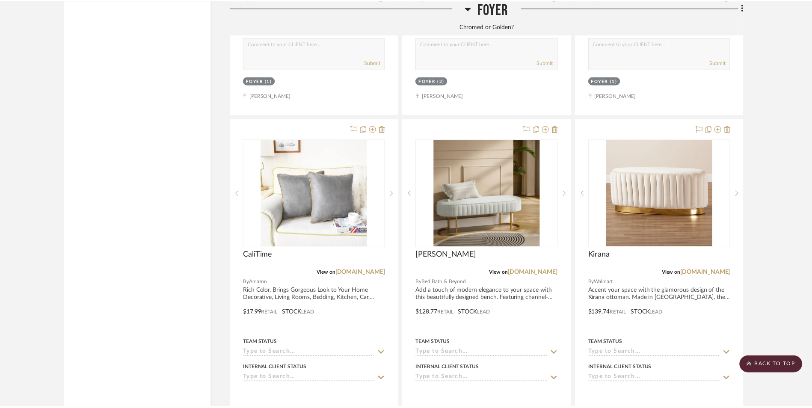
scroll to position [1826, 0]
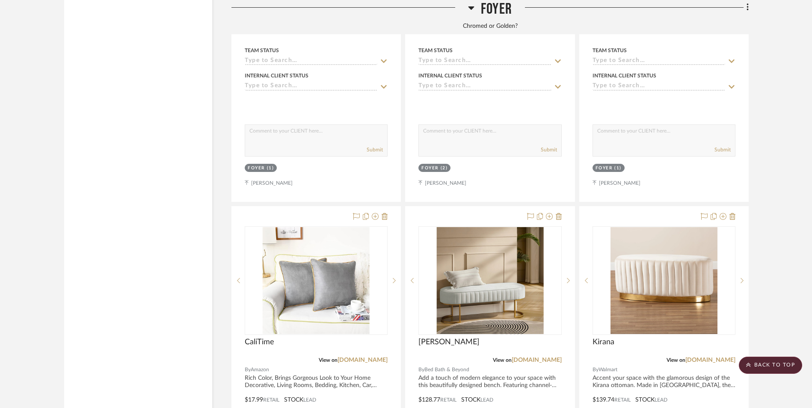
scroll to position [1741, 0]
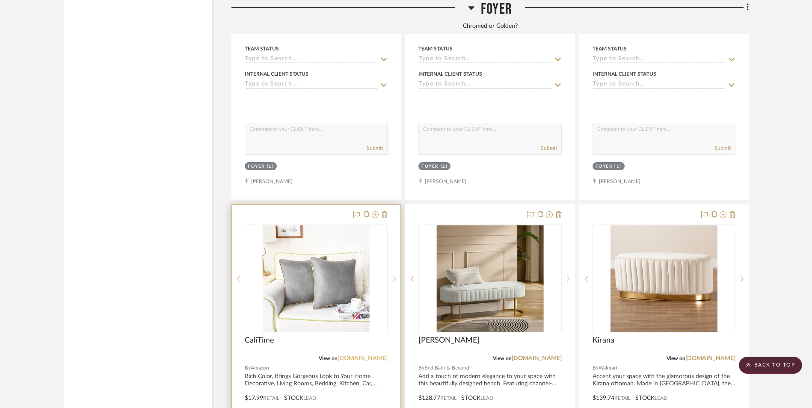
click at [358, 356] on link "[DOMAIN_NAME]" at bounding box center [363, 359] width 50 height 6
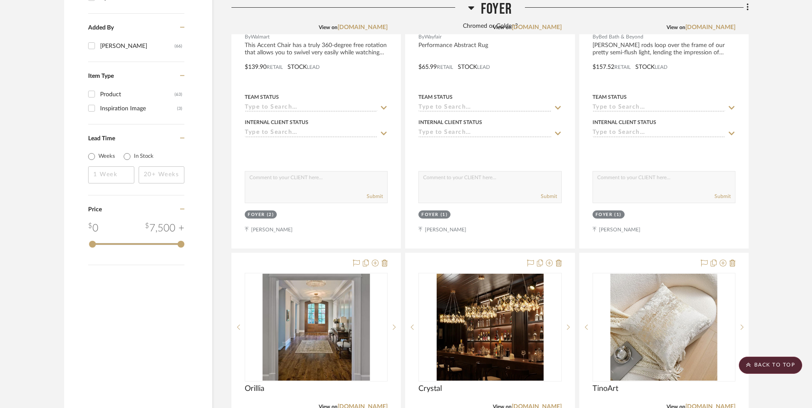
scroll to position [1185, 0]
